Goal: Task Accomplishment & Management: Use online tool/utility

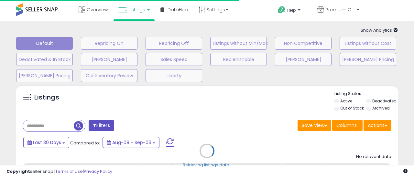
type input "*****"
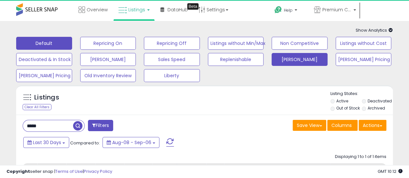
click at [306, 61] on button "[PERSON_NAME]" at bounding box center [299, 59] width 56 height 13
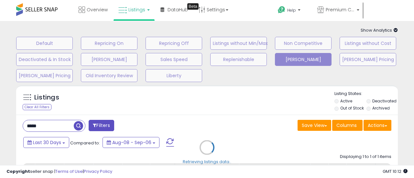
select select "**"
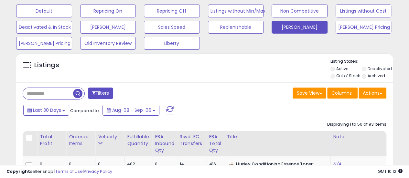
scroll to position [97, 0]
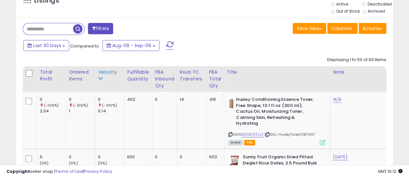
click at [109, 73] on div "Velocity" at bounding box center [110, 72] width 24 height 7
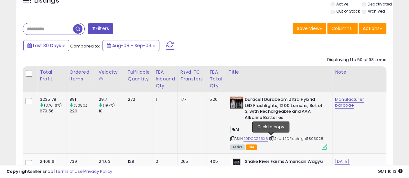
click at [271, 137] on icon at bounding box center [272, 139] width 4 height 4
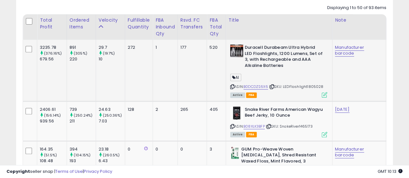
scroll to position [162, 0]
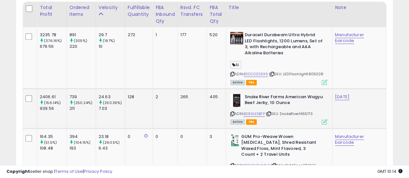
click at [270, 114] on icon at bounding box center [269, 114] width 4 height 4
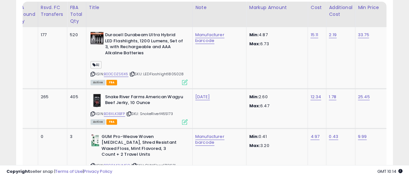
scroll to position [0, 162]
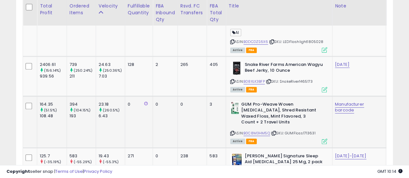
click at [273, 133] on icon at bounding box center [274, 134] width 4 height 4
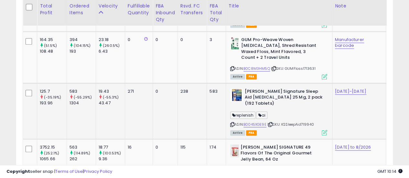
click at [270, 123] on icon at bounding box center [270, 125] width 4 height 4
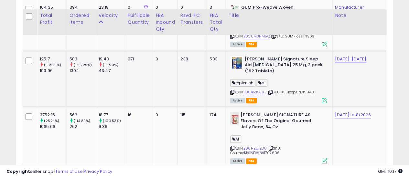
scroll to position [323, 0]
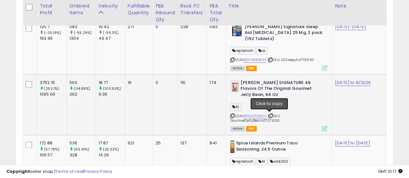
click at [270, 115] on icon at bounding box center [271, 116] width 4 height 4
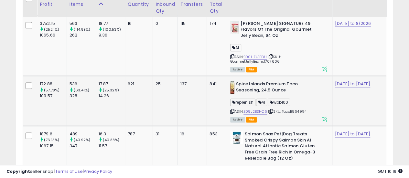
scroll to position [388, 0]
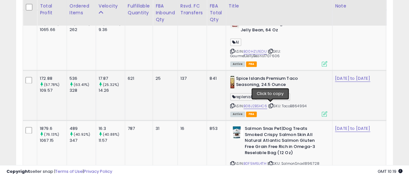
click at [272, 104] on icon at bounding box center [271, 106] width 4 height 4
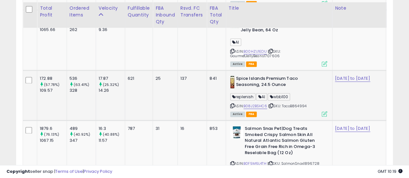
scroll to position [420, 0]
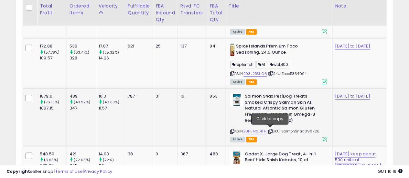
click at [271, 130] on icon at bounding box center [270, 132] width 4 height 4
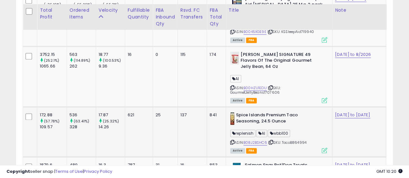
scroll to position [356, 0]
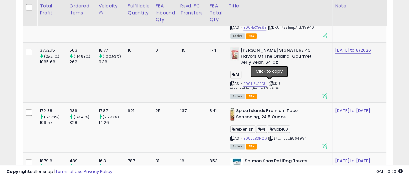
click at [269, 83] on icon at bounding box center [271, 84] width 4 height 4
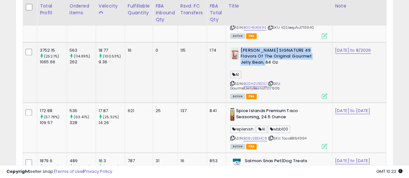
drag, startPoint x: 250, startPoint y: 62, endPoint x: 239, endPoint y: 50, distance: 16.0
click at [240, 50] on b "[PERSON_NAME] SIGNATURE 49 Flavors Of The Original Gourmet Jelly Bean, 64 Oz" at bounding box center [279, 58] width 79 height 20
copy b "[PERSON_NAME] SIGNATURE 49 Flavors Of The Original Gourmet Jelly Bean, 64 Oz"
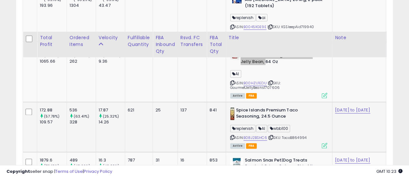
scroll to position [388, 0]
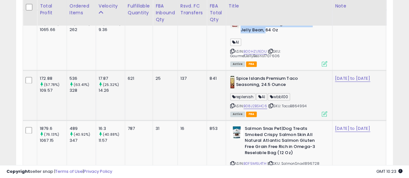
click at [270, 104] on icon at bounding box center [271, 106] width 4 height 4
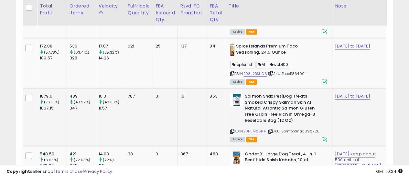
click at [270, 130] on icon at bounding box center [270, 132] width 4 height 4
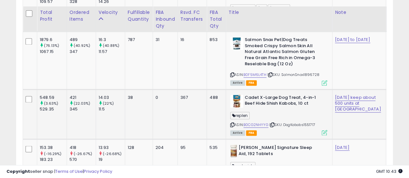
scroll to position [485, 0]
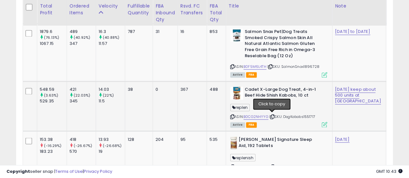
click at [272, 116] on icon at bounding box center [272, 117] width 4 height 4
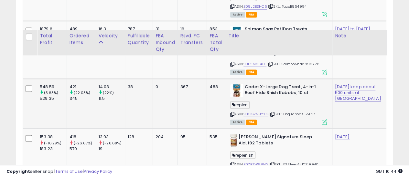
scroll to position [517, 0]
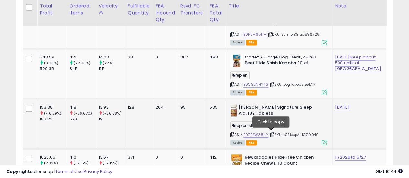
click at [271, 133] on icon at bounding box center [272, 135] width 4 height 4
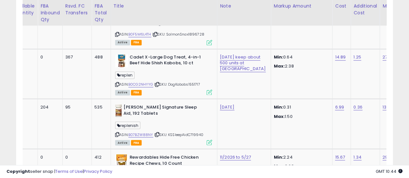
scroll to position [0, 0]
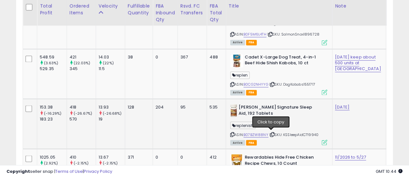
click at [270, 133] on icon at bounding box center [272, 135] width 4 height 4
click at [250, 134] on link "B07BZW88NY" at bounding box center [255, 134] width 25 height 5
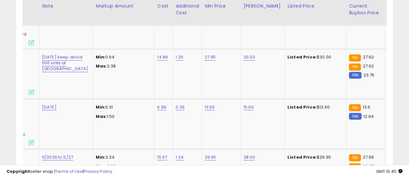
scroll to position [0, 293]
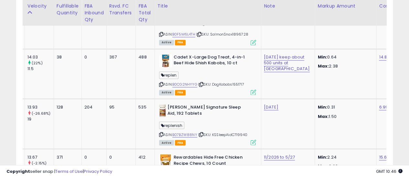
drag, startPoint x: 200, startPoint y: 133, endPoint x: 15, endPoint y: 80, distance: 192.2
click at [200, 133] on icon at bounding box center [201, 135] width 4 height 4
click at [199, 133] on icon at bounding box center [201, 135] width 4 height 4
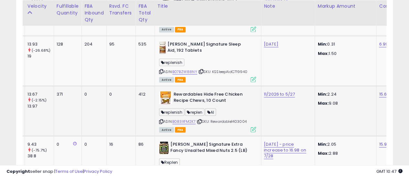
scroll to position [582, 0]
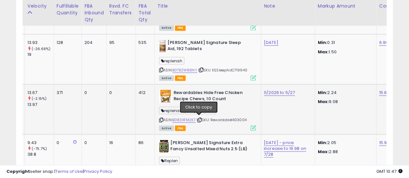
click at [198, 119] on icon at bounding box center [199, 120] width 4 height 4
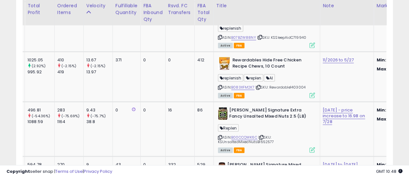
scroll to position [0, 0]
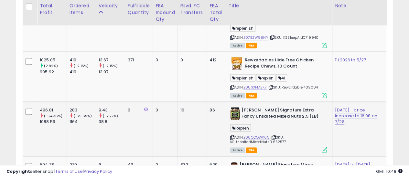
click at [274, 136] on icon at bounding box center [273, 138] width 4 height 4
click at [273, 136] on icon at bounding box center [273, 138] width 4 height 4
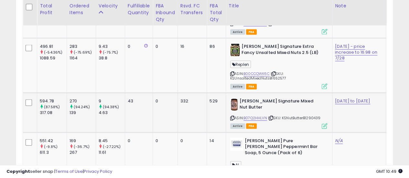
scroll to position [679, 0]
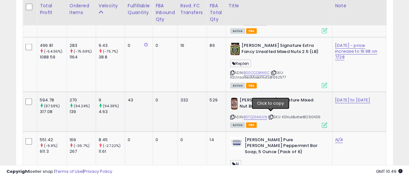
click at [270, 115] on icon at bounding box center [271, 117] width 4 height 4
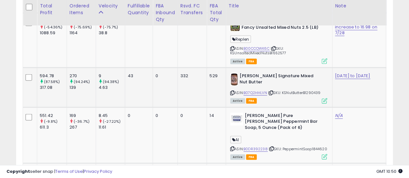
scroll to position [711, 0]
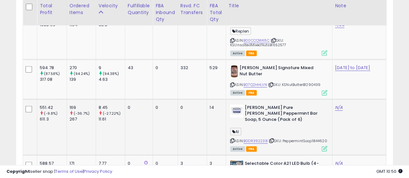
click at [271, 139] on icon at bounding box center [272, 141] width 4 height 4
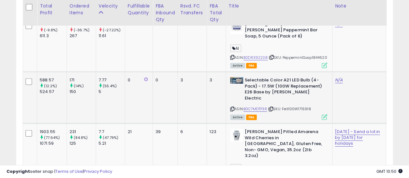
scroll to position [808, 0]
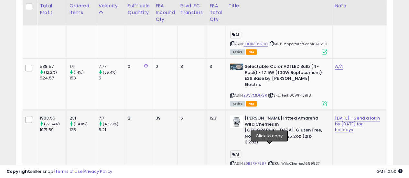
click at [270, 162] on icon at bounding box center [270, 164] width 4 height 4
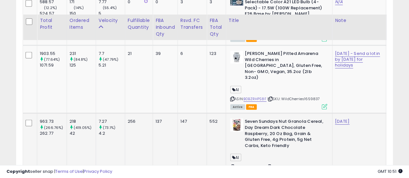
scroll to position [905, 0]
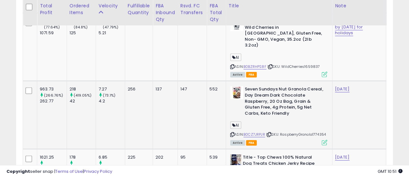
click at [269, 133] on icon at bounding box center [269, 135] width 4 height 4
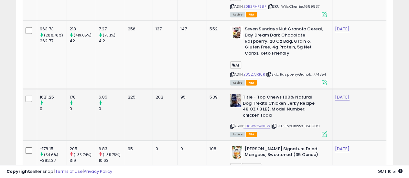
scroll to position [970, 0]
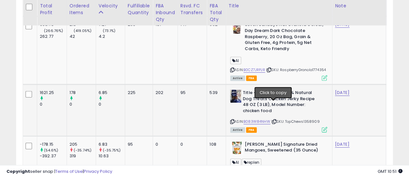
click at [273, 120] on icon at bounding box center [274, 122] width 4 height 4
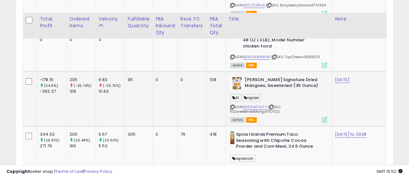
scroll to position [1067, 0]
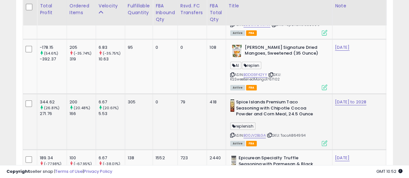
click at [270, 133] on icon at bounding box center [270, 135] width 4 height 4
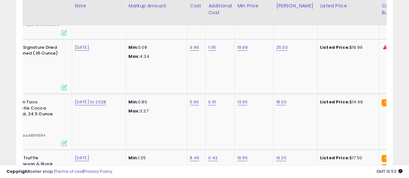
scroll to position [0, 271]
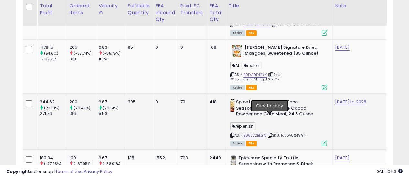
drag, startPoint x: 270, startPoint y: 118, endPoint x: 267, endPoint y: 119, distance: 3.4
click at [270, 133] on icon at bounding box center [270, 135] width 4 height 4
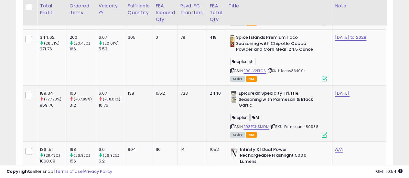
click at [271, 125] on icon at bounding box center [273, 127] width 4 height 4
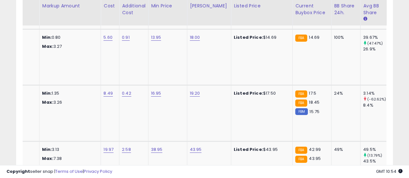
scroll to position [0, 347]
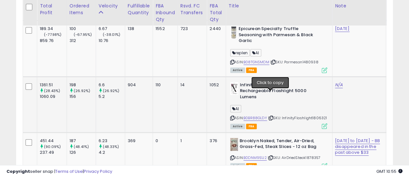
click at [270, 116] on icon at bounding box center [271, 118] width 4 height 4
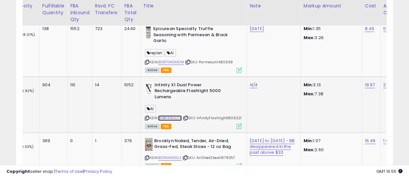
click at [172, 115] on link "B0BR88GLDY" at bounding box center [170, 117] width 24 height 5
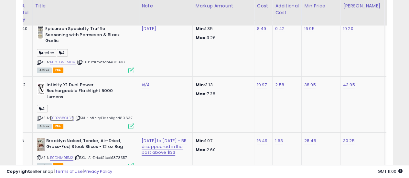
scroll to position [0, 98]
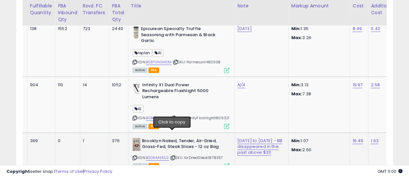
click at [172, 156] on icon at bounding box center [173, 158] width 4 height 4
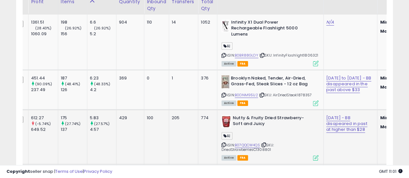
scroll to position [1260, 0]
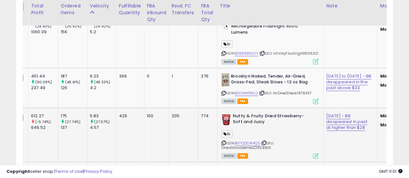
click at [265, 141] on icon at bounding box center [264, 143] width 4 height 4
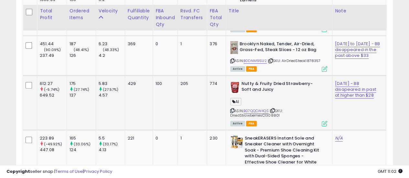
scroll to position [1325, 0]
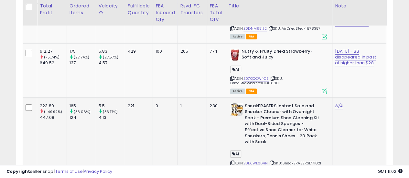
click at [272, 161] on icon at bounding box center [272, 163] width 4 height 4
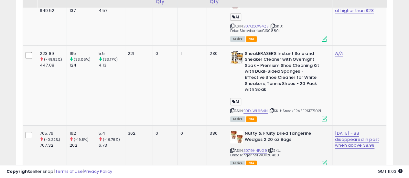
scroll to position [1422, 0]
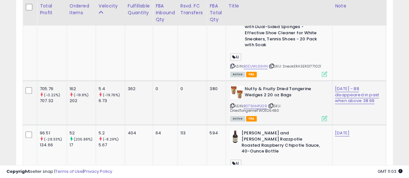
click at [271, 104] on icon at bounding box center [271, 106] width 4 height 4
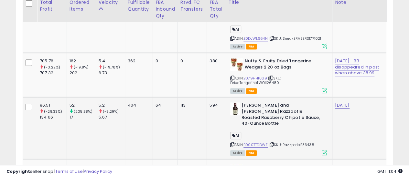
scroll to position [1454, 0]
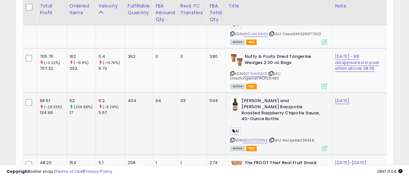
click at [271, 138] on icon at bounding box center [272, 140] width 4 height 4
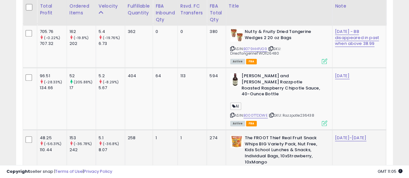
scroll to position [1519, 0]
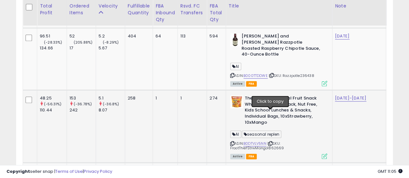
click at [271, 142] on icon at bounding box center [270, 144] width 4 height 4
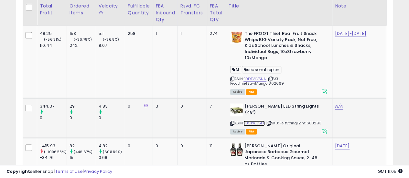
click at [254, 121] on link "B0CP4JV5LF" at bounding box center [253, 123] width 21 height 5
click at [270, 122] on icon at bounding box center [269, 124] width 4 height 4
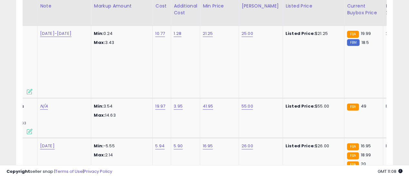
scroll to position [0, 300]
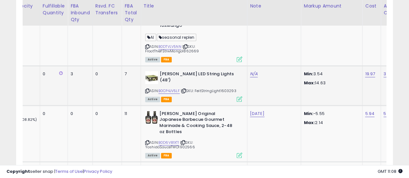
click at [237, 96] on icon at bounding box center [239, 98] width 5 height 5
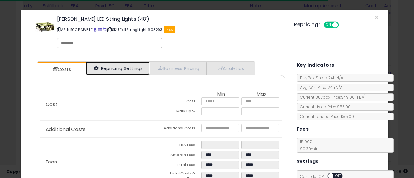
click at [134, 67] on link "Repricing Settings" at bounding box center [118, 68] width 64 height 13
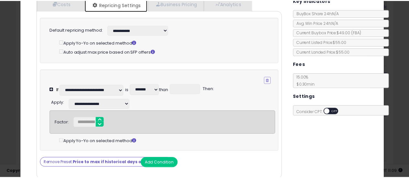
scroll to position [0, 0]
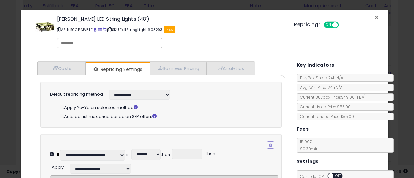
click at [374, 17] on span "×" at bounding box center [376, 17] width 4 height 9
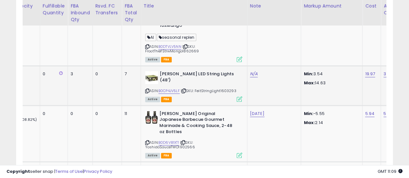
click at [185, 89] on icon at bounding box center [184, 91] width 4 height 4
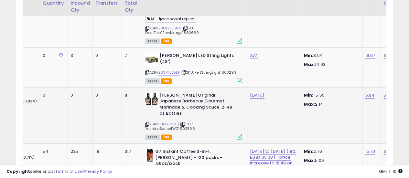
scroll to position [1648, 0]
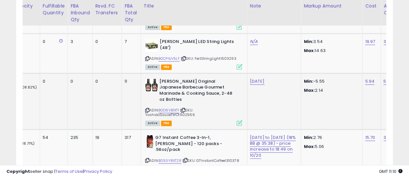
click at [182, 109] on icon at bounding box center [183, 111] width 4 height 4
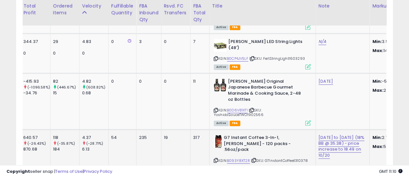
click at [253, 159] on icon at bounding box center [254, 161] width 4 height 4
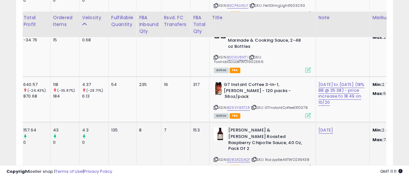
scroll to position [1713, 0]
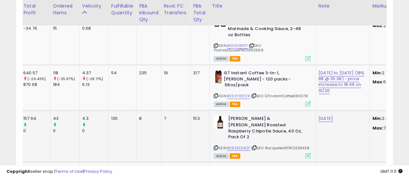
click at [253, 146] on icon at bounding box center [254, 148] width 4 height 4
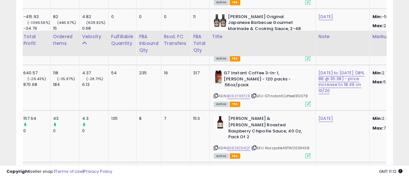
scroll to position [1745, 0]
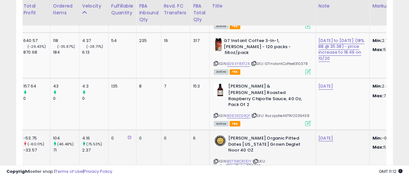
click at [254, 159] on icon at bounding box center [255, 161] width 4 height 4
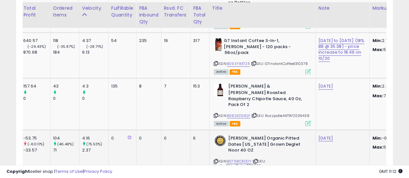
scroll to position [1810, 0]
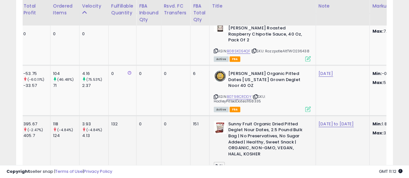
click at [252, 173] on icon at bounding box center [253, 175] width 4 height 4
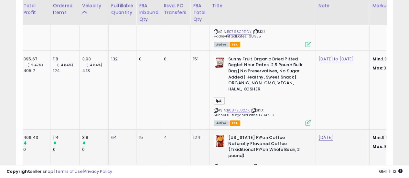
click at [253, 165] on icon at bounding box center [255, 167] width 4 height 4
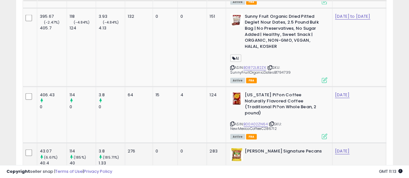
scroll to position [1939, 0]
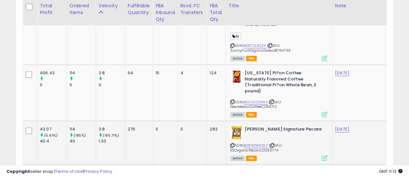
drag, startPoint x: 270, startPoint y: 93, endPoint x: 273, endPoint y: 94, distance: 3.3
click at [271, 144] on icon at bounding box center [272, 146] width 4 height 4
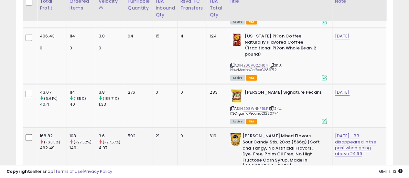
scroll to position [1971, 0]
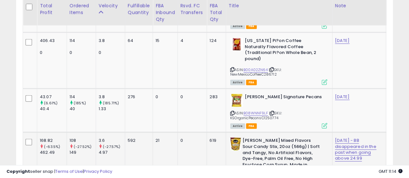
click at [272, 178] on icon at bounding box center [272, 182] width 4 height 4
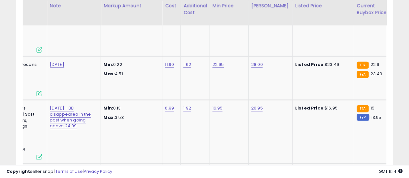
scroll to position [0, 286]
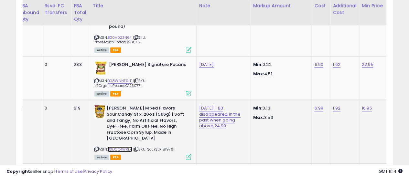
click at [128, 147] on link "B0DCQ4WRLV" at bounding box center [120, 149] width 25 height 5
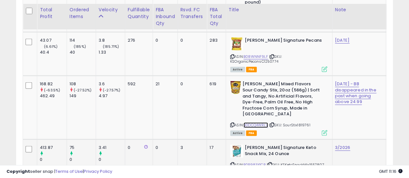
scroll to position [2036, 0]
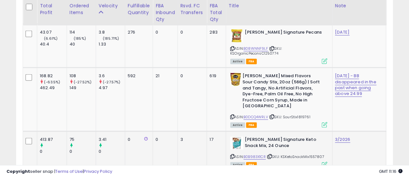
click at [270, 155] on icon at bounding box center [270, 157] width 4 height 4
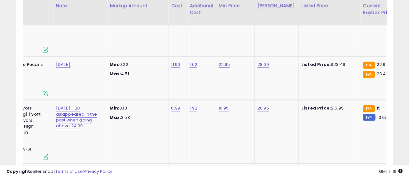
scroll to position [0, 280]
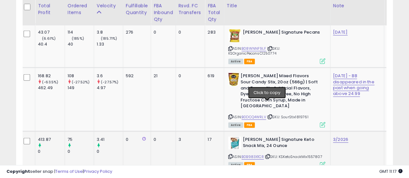
click at [268, 155] on icon at bounding box center [268, 157] width 4 height 4
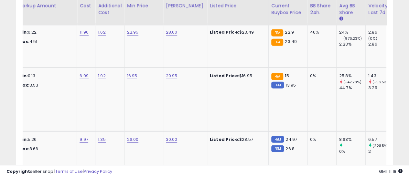
scroll to position [0, 199]
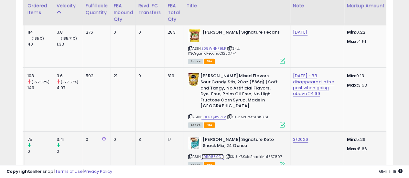
click at [209, 154] on link "B0B983X1CR" at bounding box center [212, 156] width 22 height 5
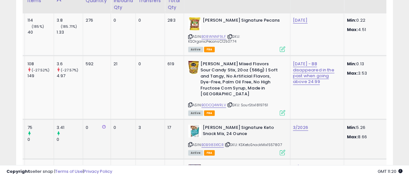
scroll to position [2068, 0]
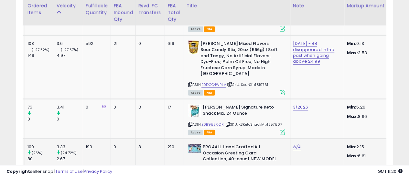
click at [225, 144] on div "ASIN: B0DH19612X | SKU: GreetingCards1784984 Active FBA" at bounding box center [236, 162] width 97 height 36
click at [227, 168] on icon at bounding box center [227, 170] width 4 height 4
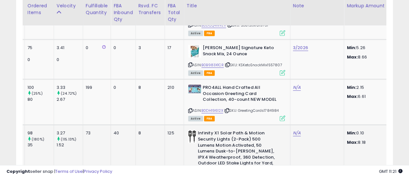
scroll to position [2133, 0]
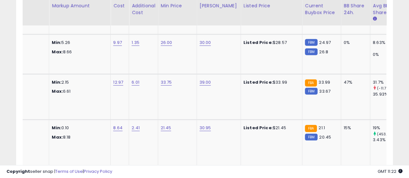
scroll to position [0, 347]
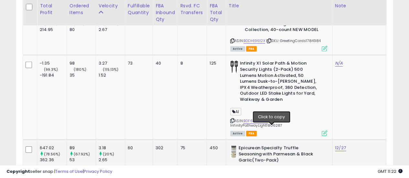
click at [271, 178] on icon at bounding box center [272, 182] width 4 height 4
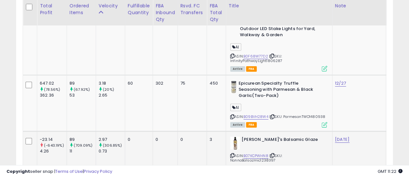
click at [273, 154] on icon at bounding box center [272, 156] width 4 height 4
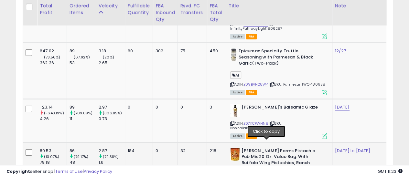
click at [187, 143] on td "32" at bounding box center [191, 177] width 29 height 68
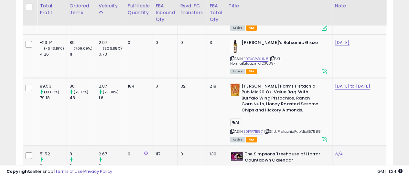
scroll to position [2392, 0]
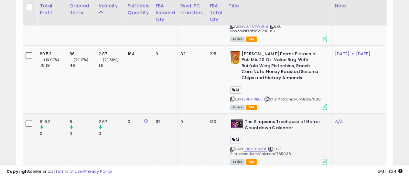
click at [271, 147] on icon at bounding box center [271, 149] width 4 height 4
drag, startPoint x: 293, startPoint y: 75, endPoint x: 244, endPoint y: 70, distance: 49.7
click at [245, 119] on b "The Simpsons Treehouse of Horror Countdown Calendar" at bounding box center [284, 126] width 79 height 14
copy b "The Simpsons Treehouse of Horror Countdown Calendar"
click at [271, 147] on icon at bounding box center [271, 149] width 4 height 4
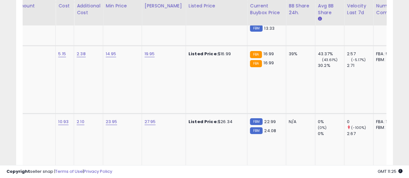
scroll to position [0, 394]
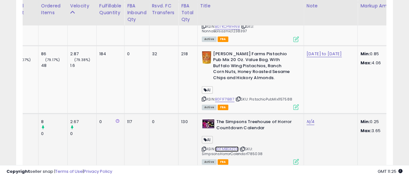
click at [219, 146] on link "B0FMBGXZDP" at bounding box center [227, 148] width 24 height 5
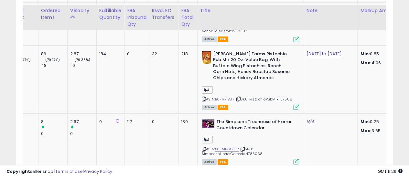
scroll to position [2424, 0]
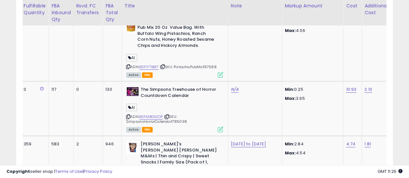
scroll to position [0, 80]
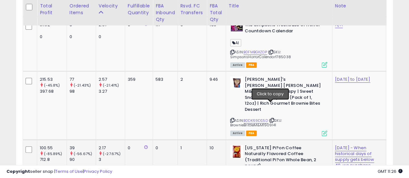
click at [271, 175] on icon at bounding box center [272, 177] width 4 height 4
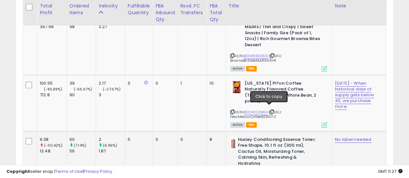
click at [268, 173] on icon at bounding box center [269, 175] width 4 height 4
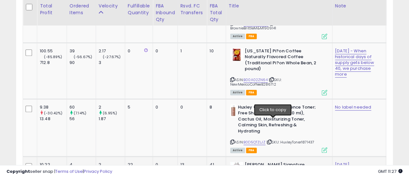
drag, startPoint x: 255, startPoint y: 110, endPoint x: 242, endPoint y: 99, distance: 17.0
click at [242, 162] on div "[PERSON_NAME] Signature Calcium 600 mg. with [MEDICAL_DATA], 500 Tablets (2 Pac…" at bounding box center [278, 175] width 97 height 26
copy div "[PERSON_NAME] Signature Calcium 600 mg. with [MEDICAL_DATA], 500 Tablets (2 Pac…"
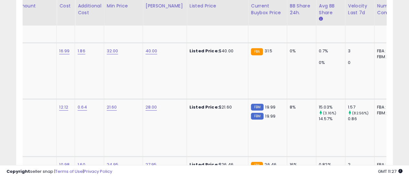
scroll to position [0, 331]
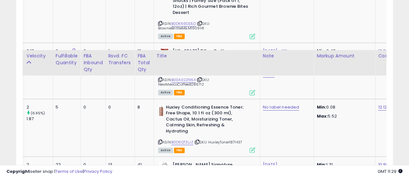
scroll to position [2650, 0]
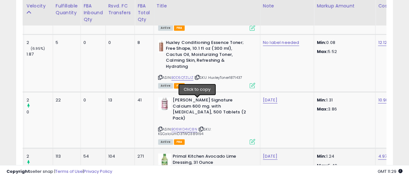
click at [198, 172] on icon at bounding box center [198, 174] width 4 height 4
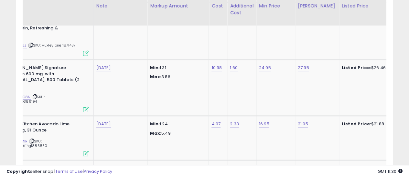
scroll to position [0, 239]
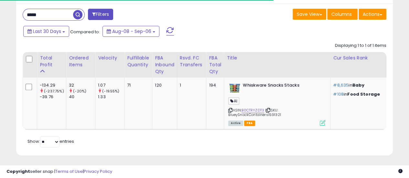
scroll to position [111, 0]
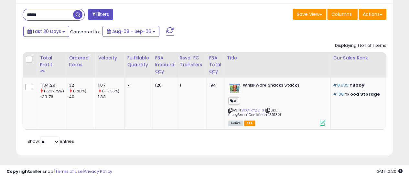
click at [76, 16] on span "button" at bounding box center [77, 14] width 9 height 9
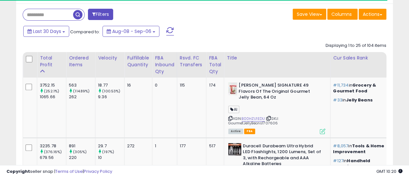
click at [65, 15] on input "text" at bounding box center [48, 14] width 50 height 11
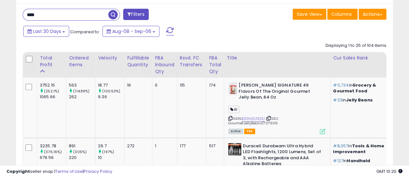
type input "****"
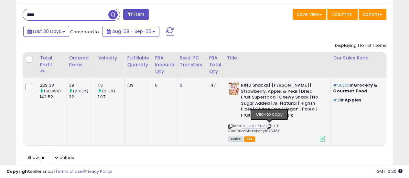
click at [270, 126] on icon at bounding box center [269, 126] width 4 height 4
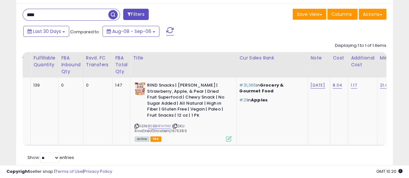
scroll to position [0, 0]
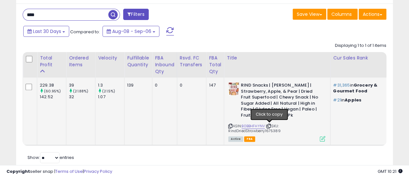
click at [270, 126] on icon at bounding box center [269, 126] width 4 height 4
